Goal: Check status: Check status

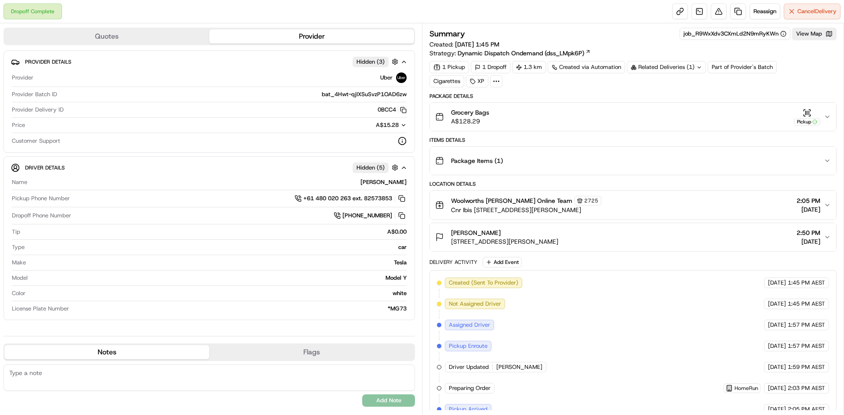
click at [699, 68] on icon at bounding box center [699, 66] width 3 height 1
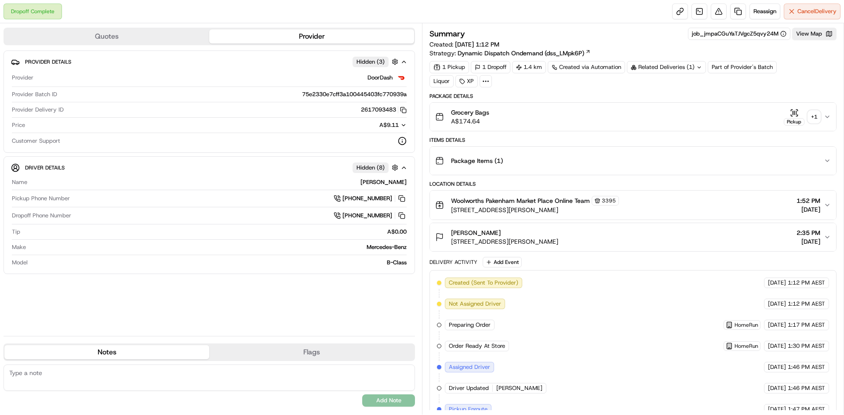
click at [815, 120] on div "+ 1" at bounding box center [814, 117] width 12 height 12
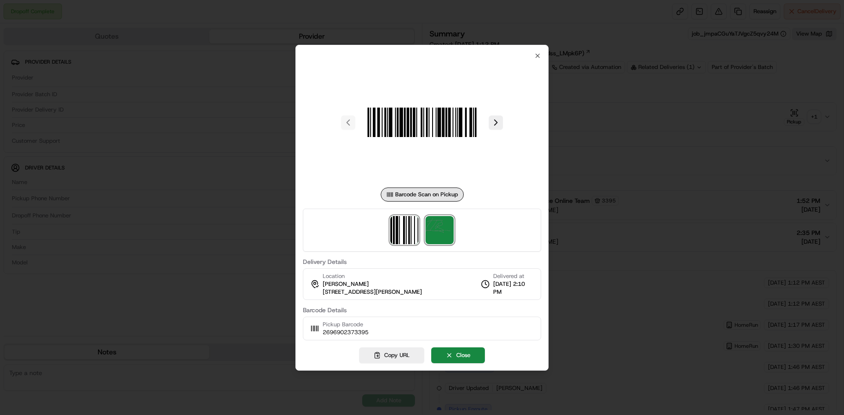
click at [433, 235] on img at bounding box center [440, 230] width 28 height 28
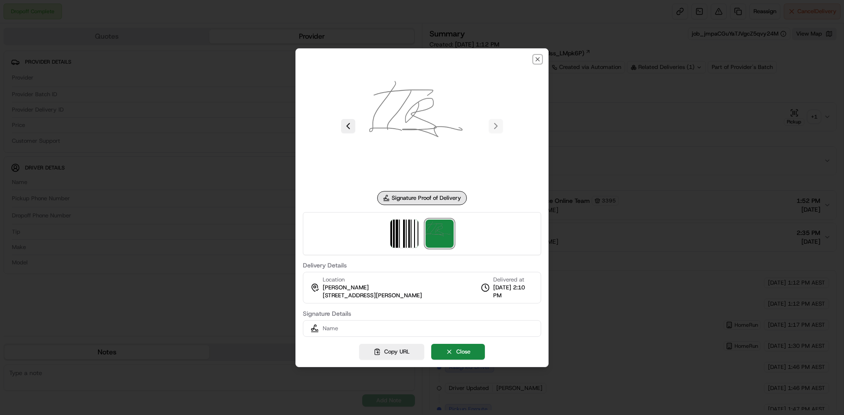
drag, startPoint x: 537, startPoint y: 58, endPoint x: 528, endPoint y: 58, distance: 8.4
click at [534, 58] on icon "button" at bounding box center [537, 59] width 7 height 7
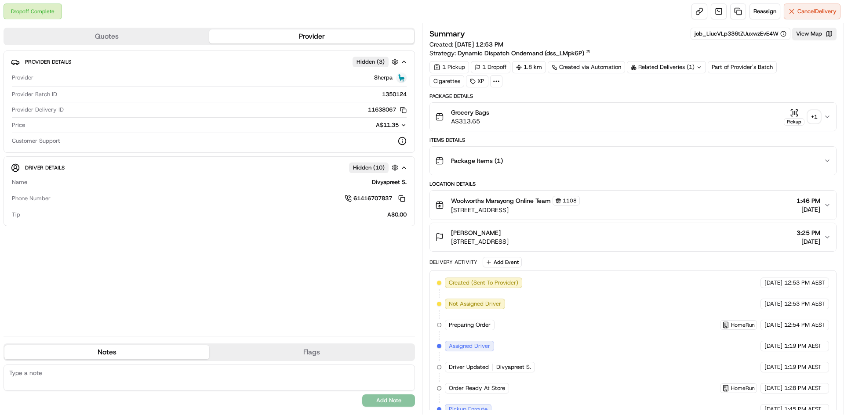
click at [815, 116] on div "+ 1" at bounding box center [814, 117] width 12 height 12
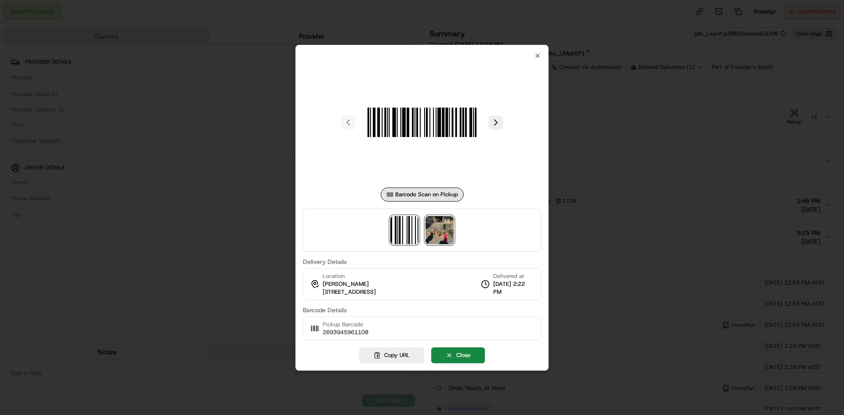
click at [448, 225] on img at bounding box center [440, 230] width 28 height 28
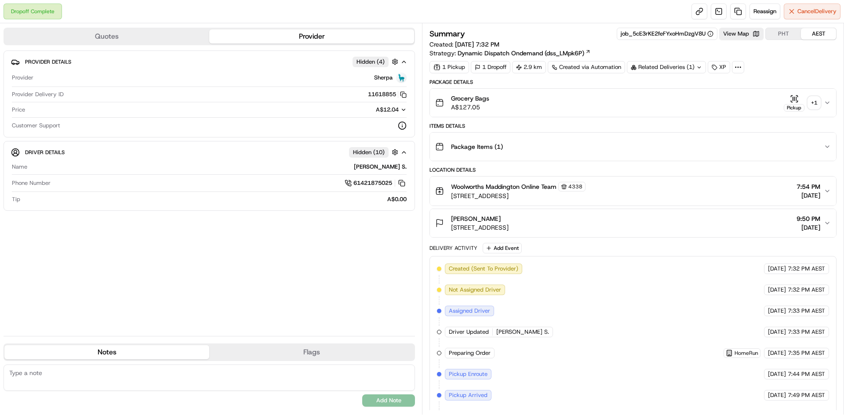
click at [815, 102] on div "+ 1" at bounding box center [814, 103] width 12 height 12
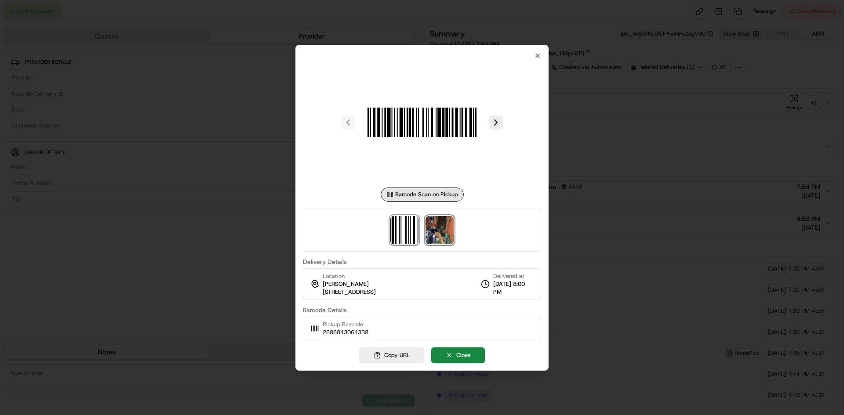
click at [443, 235] on img at bounding box center [440, 230] width 28 height 28
click at [683, 57] on div at bounding box center [422, 207] width 844 height 415
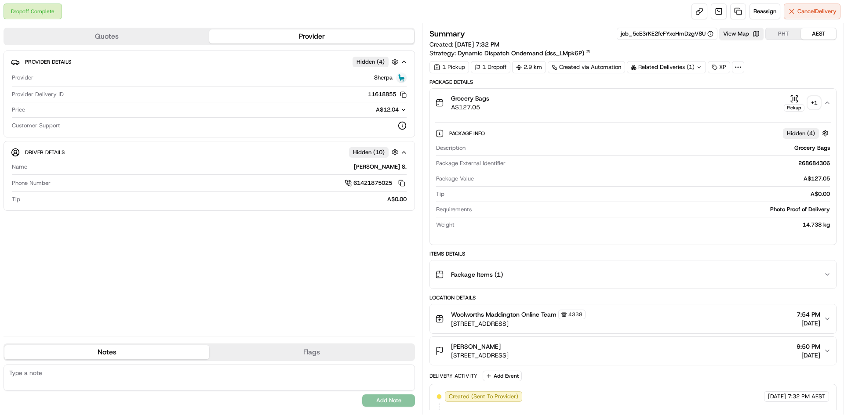
click at [698, 69] on icon at bounding box center [699, 68] width 6 height 6
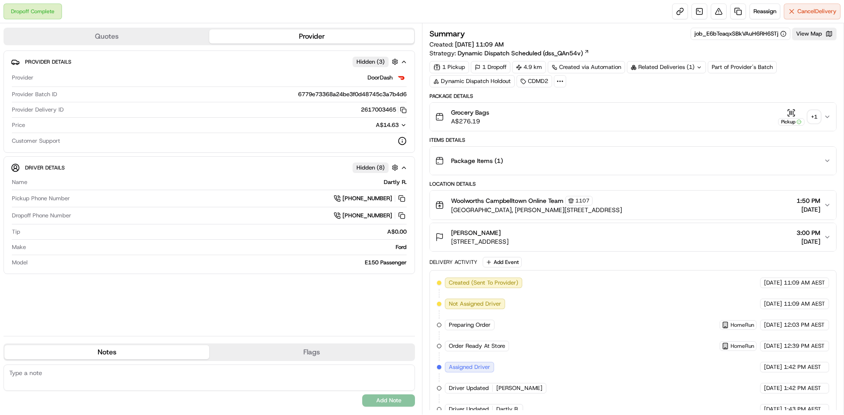
click at [818, 118] on div "+ 1" at bounding box center [814, 117] width 12 height 12
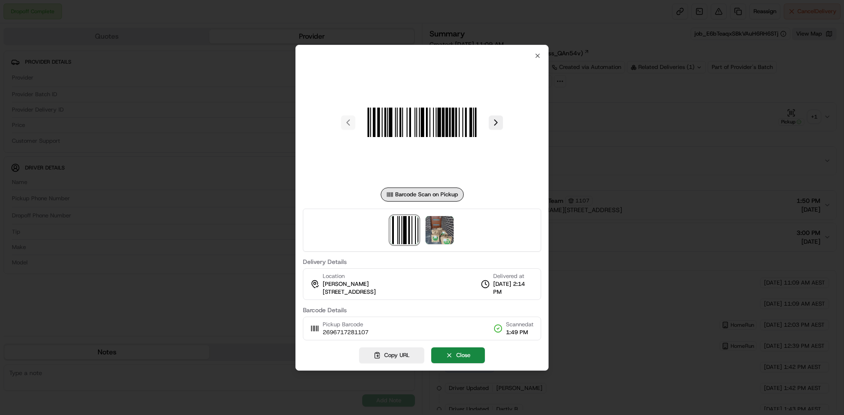
drag, startPoint x: 834, startPoint y: 0, endPoint x: 670, endPoint y: 157, distance: 227.3
click at [670, 157] on div at bounding box center [422, 207] width 844 height 415
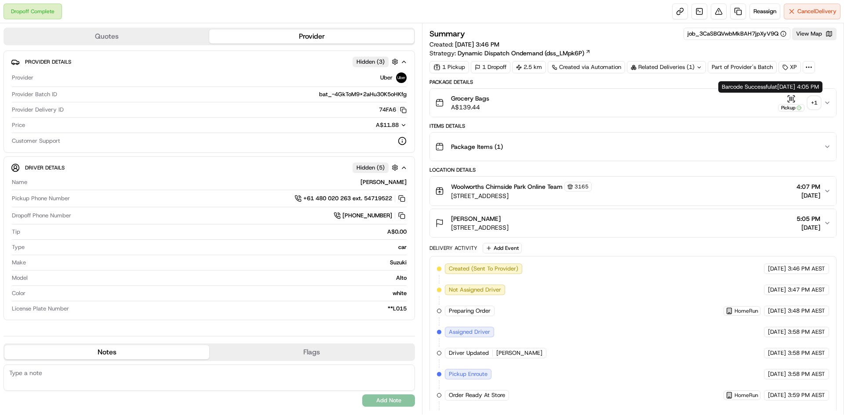
click at [812, 102] on div "+ 1" at bounding box center [814, 103] width 12 height 12
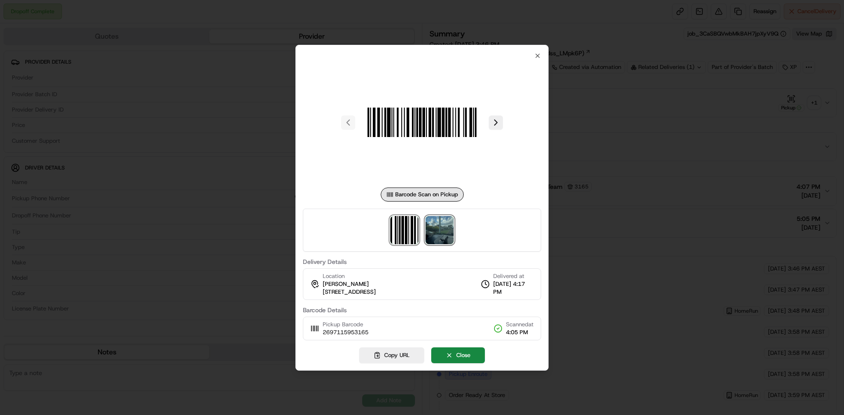
click at [435, 232] on img at bounding box center [440, 230] width 28 height 28
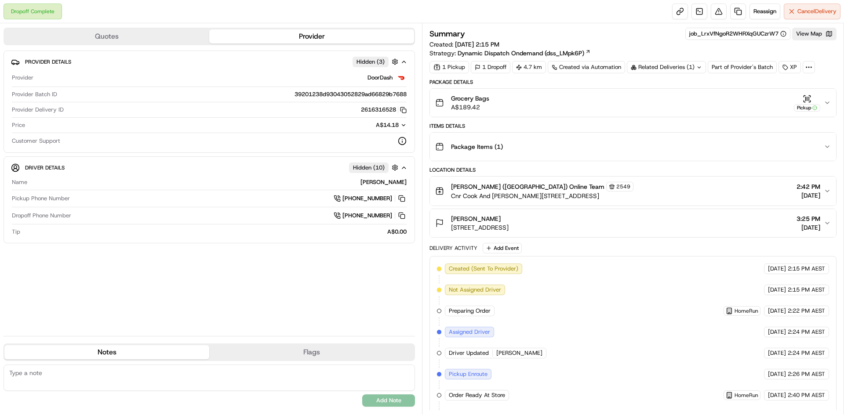
click at [701, 69] on icon at bounding box center [699, 68] width 6 height 6
